Goal: Task Accomplishment & Management: Manage account settings

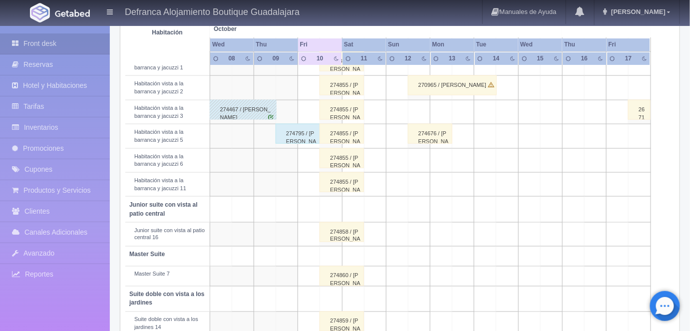
scroll to position [404, 0]
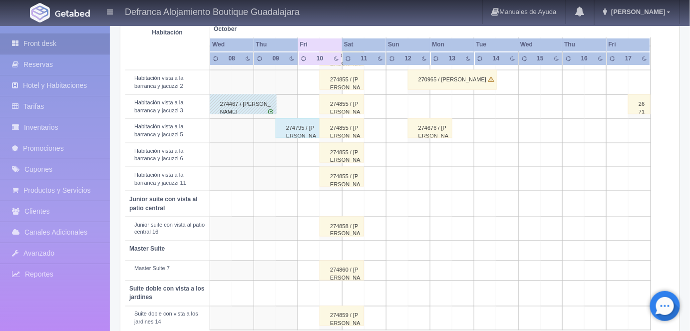
click at [337, 268] on div "274860 / JOSÉ ANTONIO DÁVILA CASTILLA" at bounding box center [341, 270] width 44 height 20
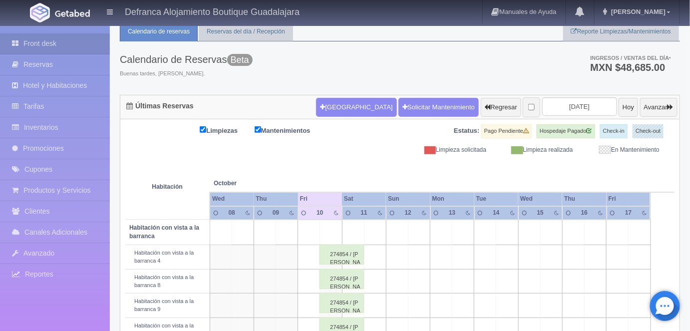
scroll to position [0, 0]
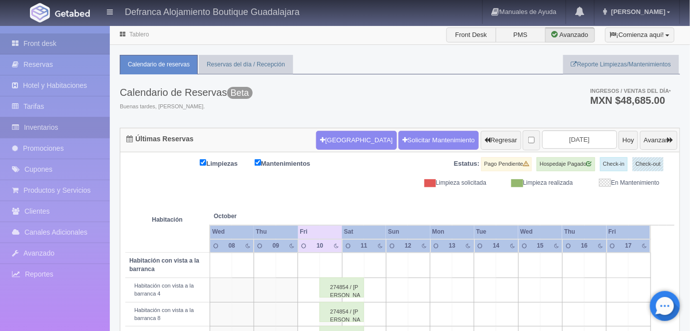
click at [45, 127] on link "Inventarios" at bounding box center [55, 127] width 110 height 20
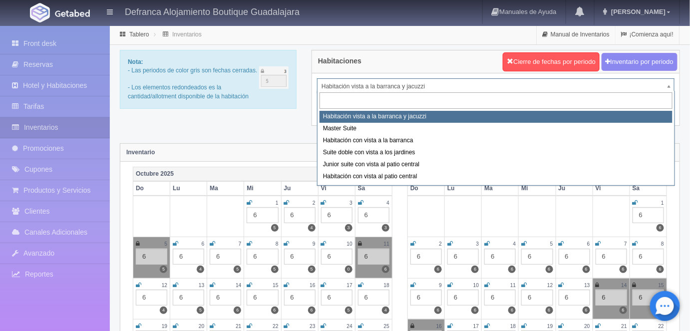
select select "1379"
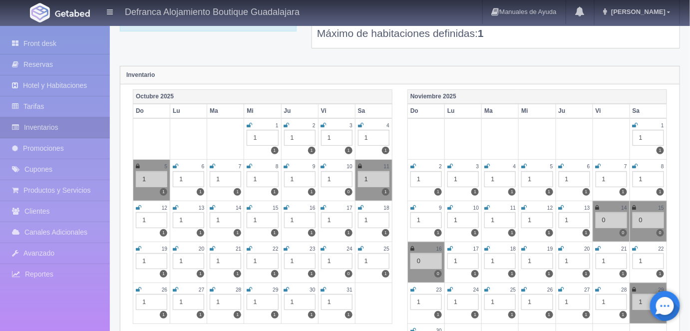
scroll to position [80, 0]
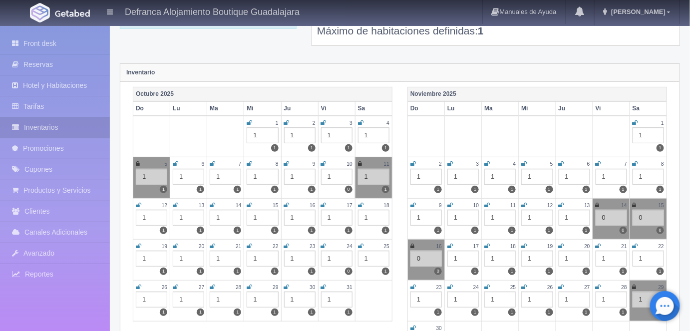
click at [359, 161] on icon at bounding box center [360, 164] width 4 height 6
click at [137, 162] on icon at bounding box center [138, 164] width 4 height 6
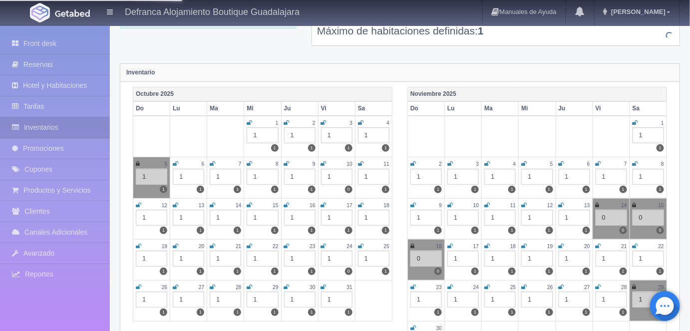
click at [138, 162] on icon at bounding box center [138, 164] width 4 height 6
click at [137, 162] on icon at bounding box center [138, 164] width 4 height 6
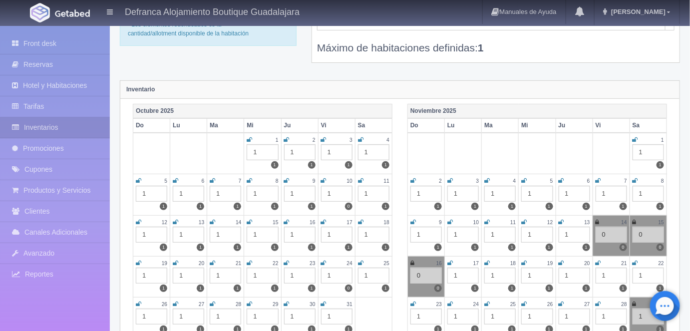
scroll to position [0, 0]
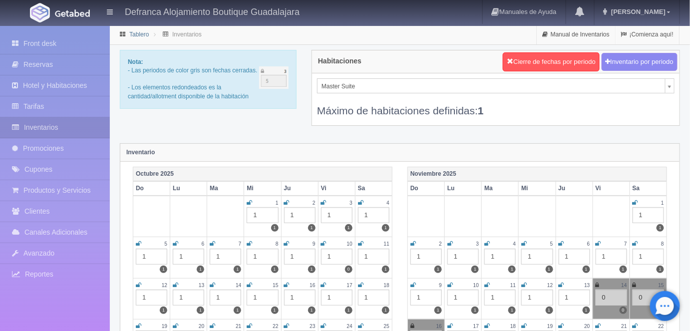
click at [138, 35] on link "Tablero" at bounding box center [138, 34] width 19 height 7
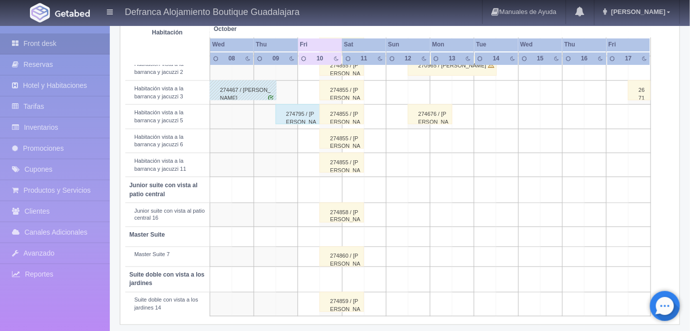
scroll to position [419, 0]
click at [348, 256] on div "274860 / JOSÉ ANTONIO DÁVILA CASTILLA" at bounding box center [341, 255] width 44 height 20
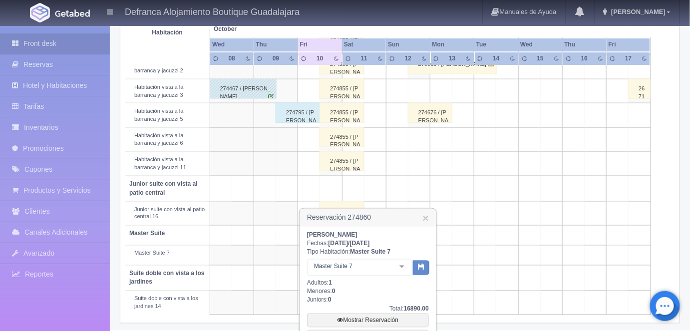
click at [403, 267] on div at bounding box center [402, 266] width 20 height 15
click at [359, 315] on link "Mostrar Reservación" at bounding box center [368, 320] width 122 height 14
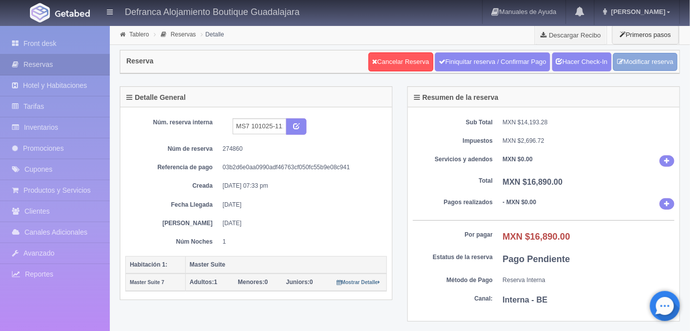
click at [649, 64] on link "Modificar reserva" at bounding box center [645, 62] width 64 height 18
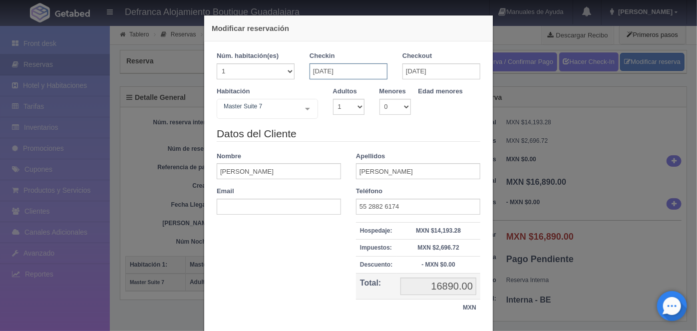
click at [314, 69] on input "[DATE]" at bounding box center [348, 71] width 78 height 16
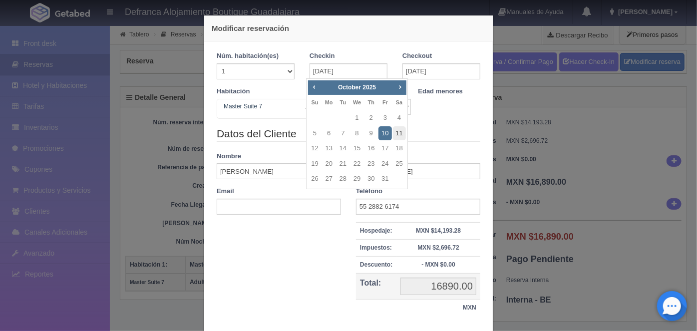
click at [399, 135] on link "11" at bounding box center [399, 133] width 13 height 14
type input "[DATE]"
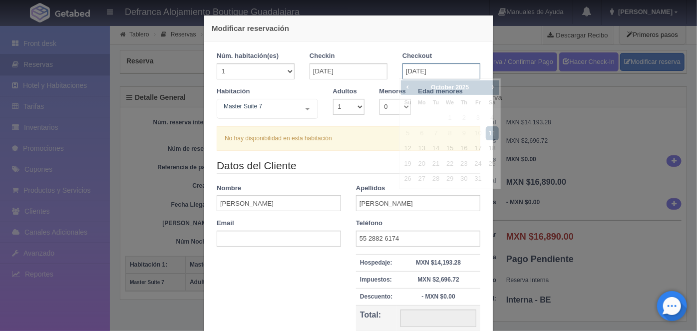
click at [408, 69] on input "[DATE]" at bounding box center [441, 71] width 78 height 16
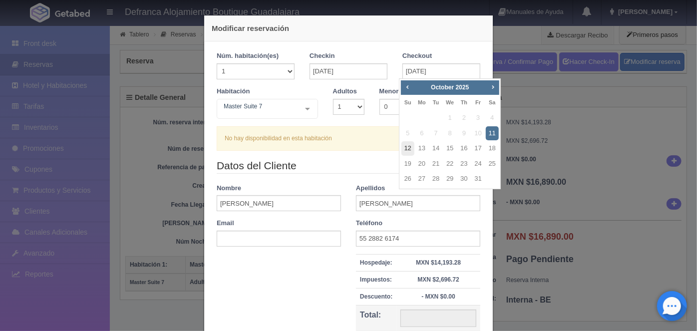
click at [411, 147] on link "12" at bounding box center [407, 148] width 13 height 14
type input "12-10-2025"
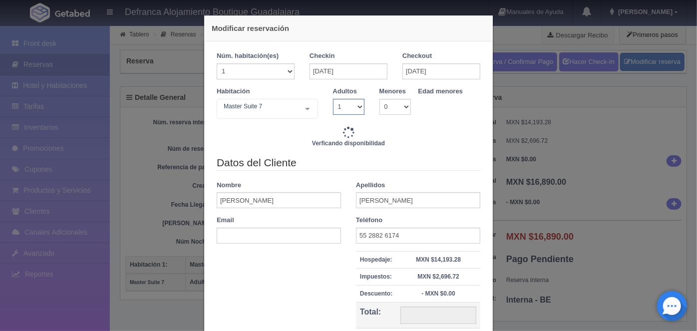
type input "16890.00"
click at [358, 105] on select "1 2 3 4 5 6 7 8 9 10" at bounding box center [348, 107] width 31 height 16
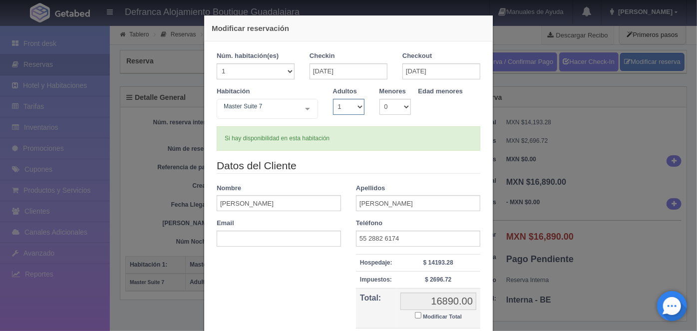
select select "2"
click at [333, 99] on select "1 2 3 4 5 6 7 8 9 10" at bounding box center [348, 107] width 31 height 16
checkbox input "false"
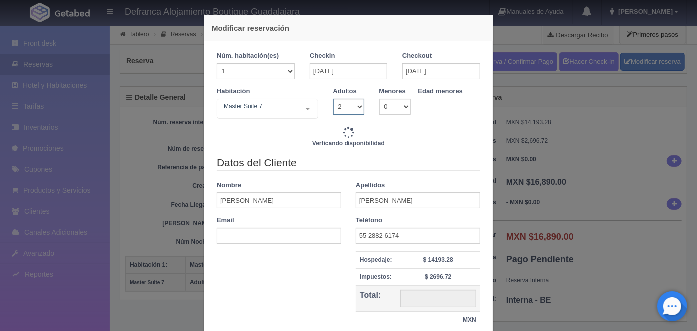
scroll to position [74, 0]
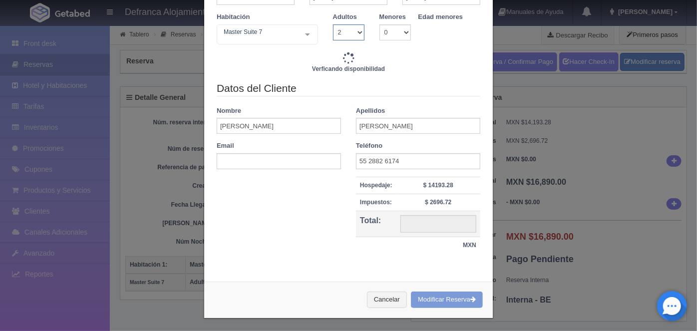
type input "16890.00"
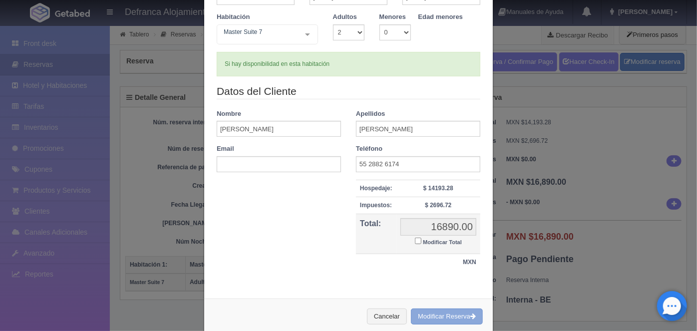
click at [437, 315] on button "Modificar Reserva" at bounding box center [447, 316] width 72 height 16
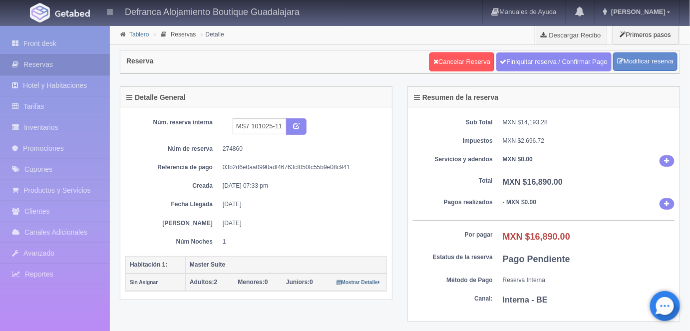
click at [136, 34] on link "Tablero" at bounding box center [138, 34] width 19 height 7
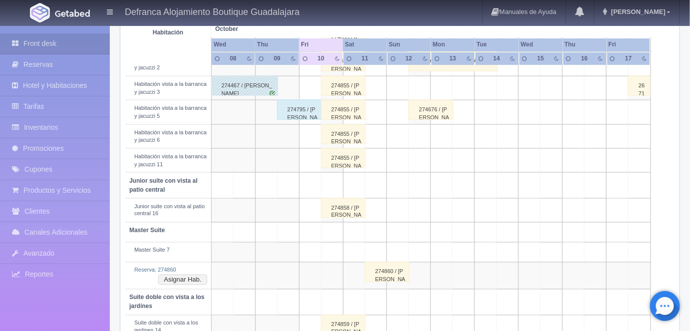
scroll to position [446, 0]
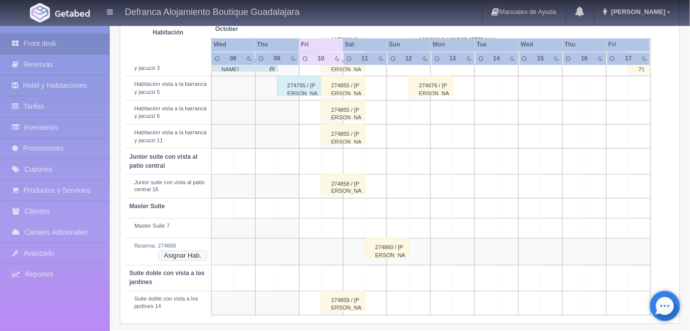
click at [193, 253] on button "Asignar Hab." at bounding box center [182, 256] width 48 height 11
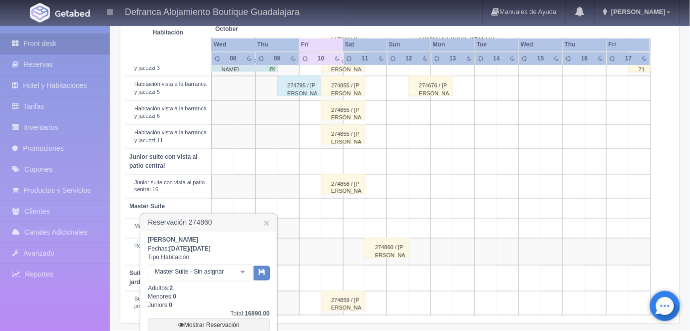
click at [243, 275] on div at bounding box center [243, 272] width 20 height 15
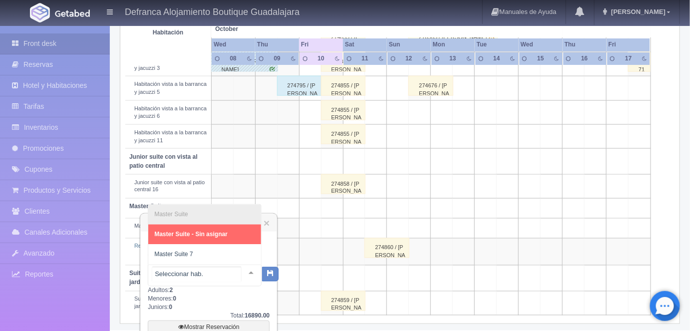
click at [181, 253] on span "Master Suite 7" at bounding box center [173, 254] width 38 height 7
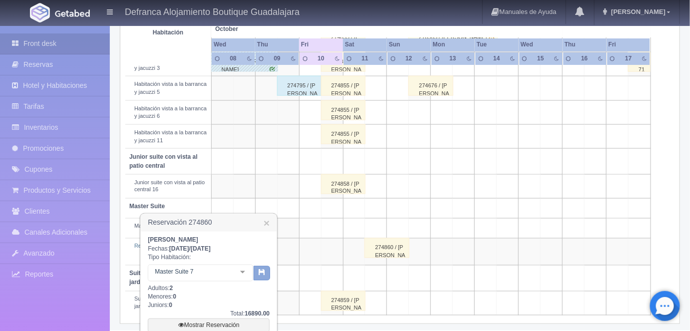
click at [261, 272] on icon "button" at bounding box center [261, 272] width 6 height 6
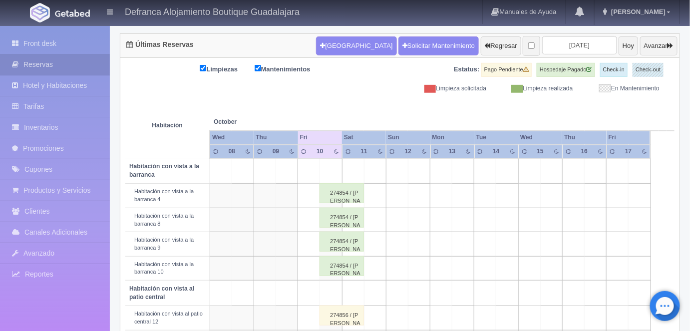
scroll to position [90, 0]
